Goal: Find contact information: Find contact information

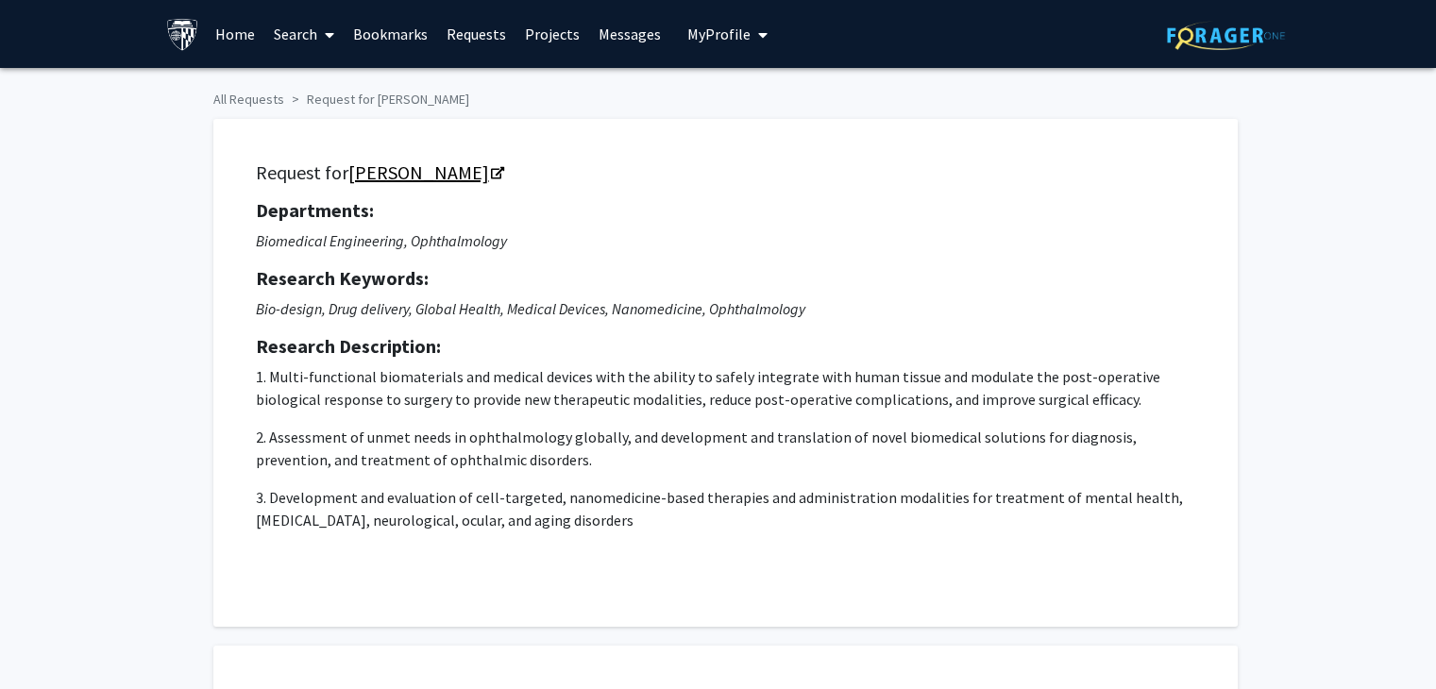
click at [374, 165] on link "[PERSON_NAME]" at bounding box center [425, 172] width 154 height 24
